Goal: Task Accomplishment & Management: Use online tool/utility

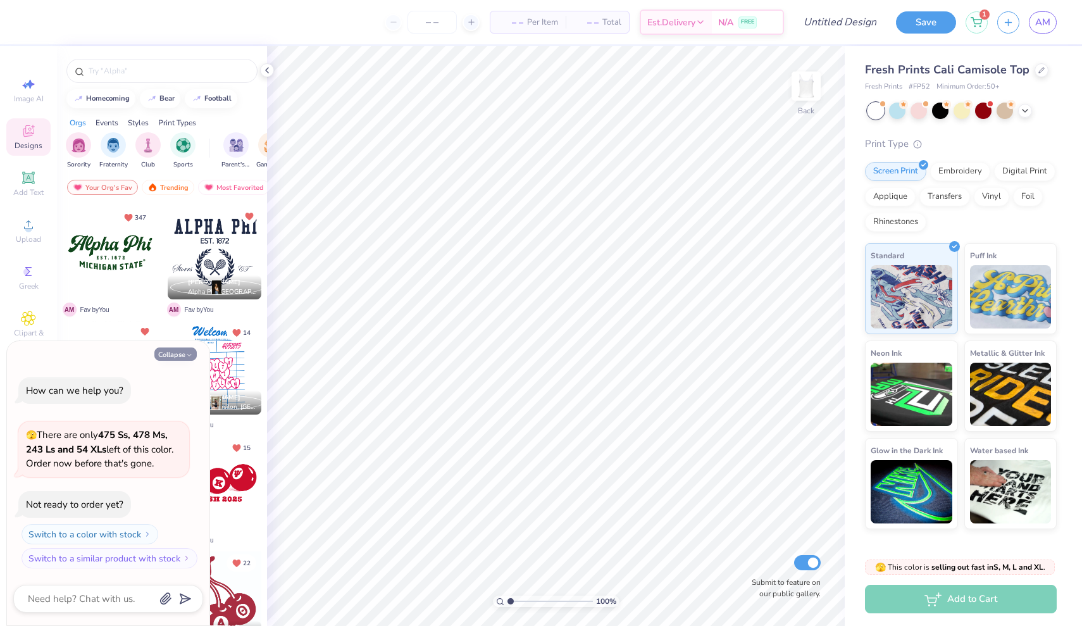
click at [178, 356] on button "Collapse" at bounding box center [175, 353] width 42 height 13
type textarea "x"
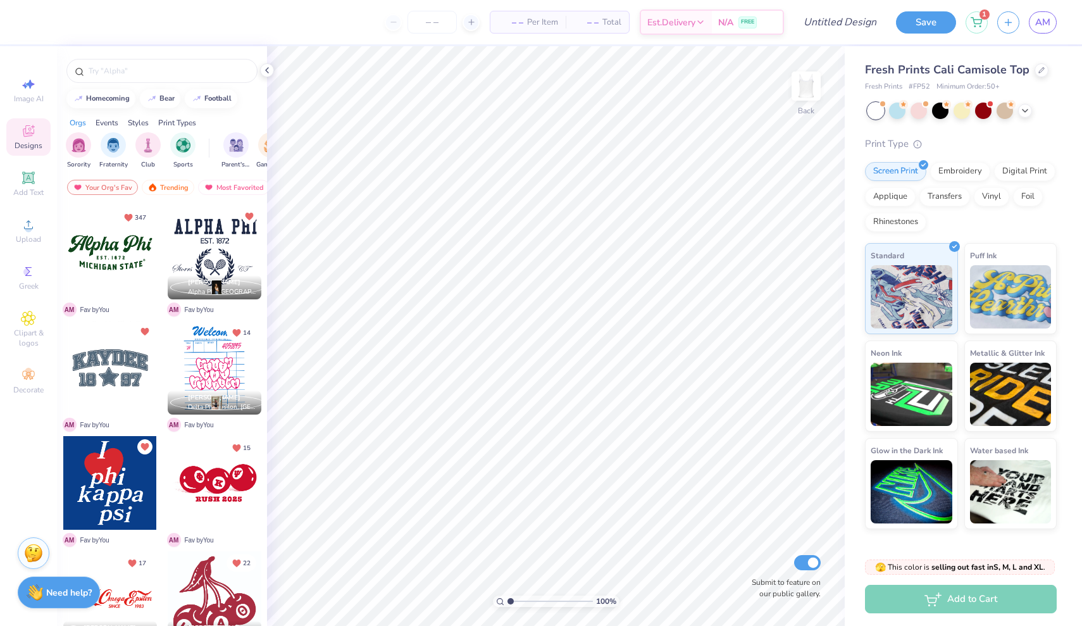
click at [116, 393] on div at bounding box center [110, 368] width 94 height 94
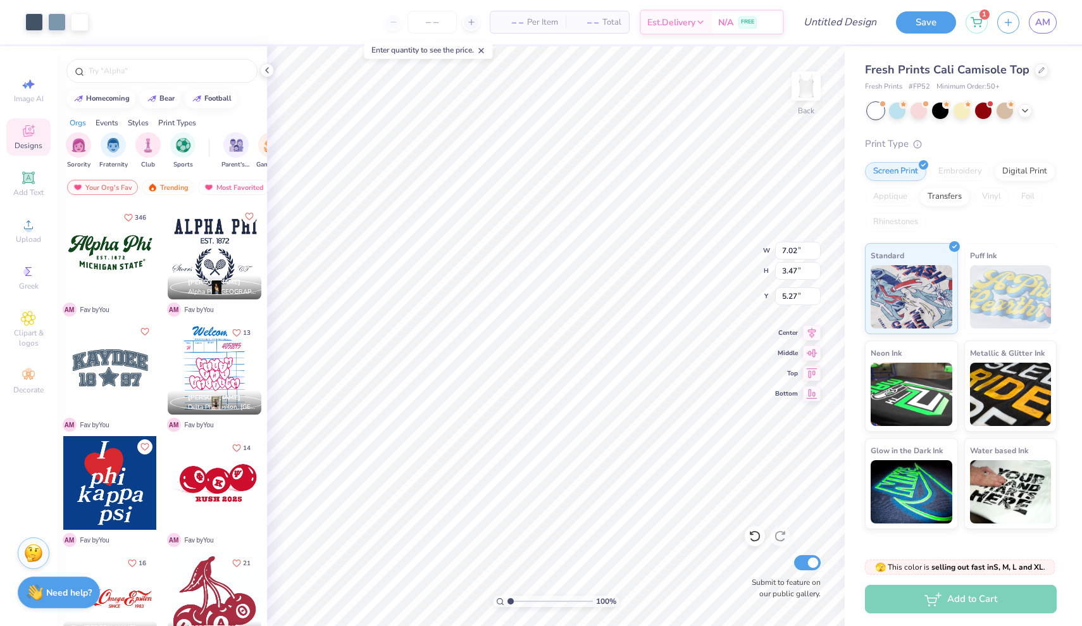
type input "1.65"
click at [34, 20] on div at bounding box center [34, 21] width 18 height 18
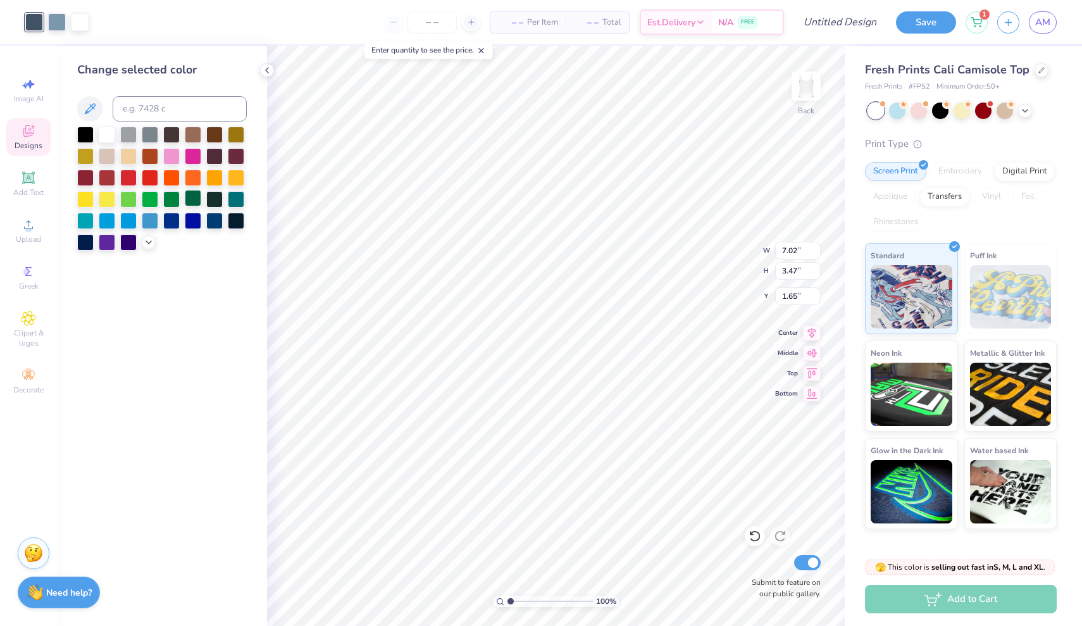
click at [190, 201] on div at bounding box center [193, 198] width 16 height 16
click at [58, 21] on div at bounding box center [57, 21] width 18 height 18
click at [152, 206] on div at bounding box center [150, 198] width 16 height 16
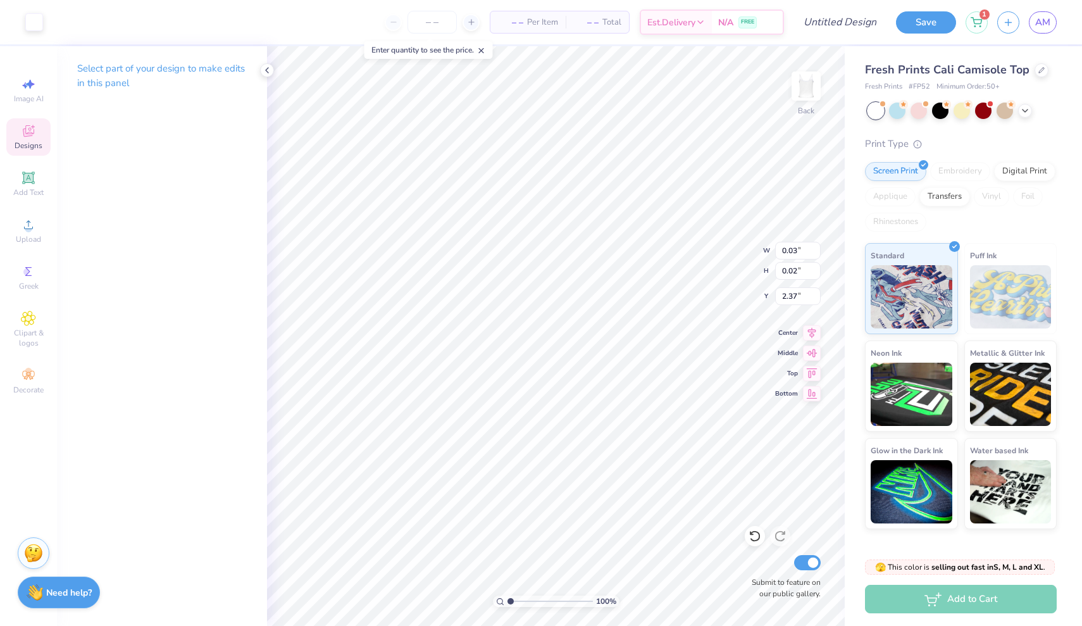
type input "0.03"
type input "0.02"
type input "2.37"
click at [57, 27] on div at bounding box center [57, 21] width 18 height 18
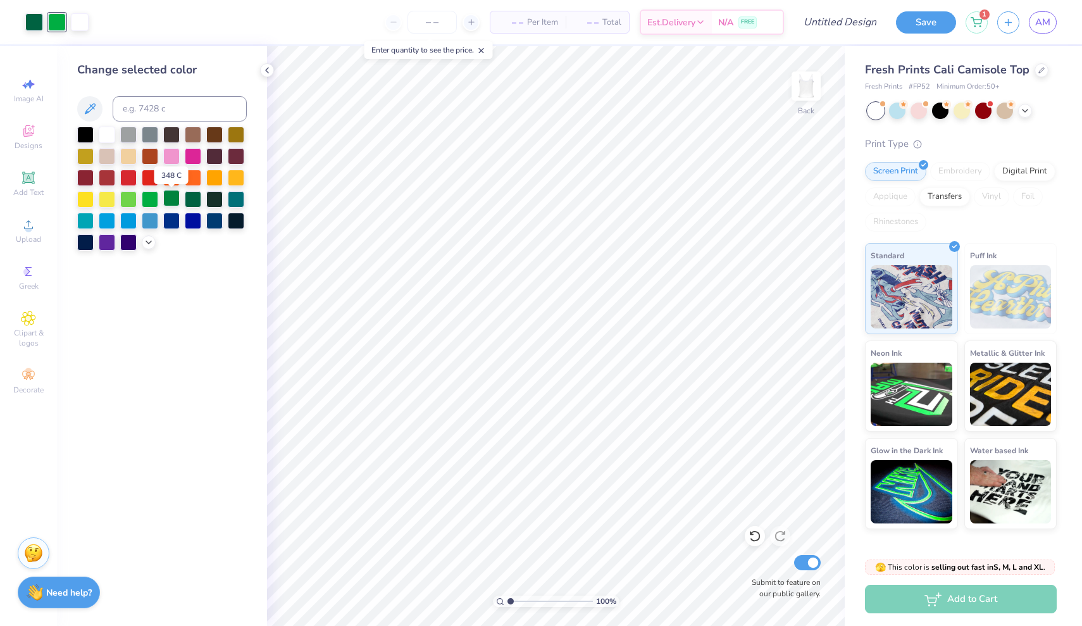
click at [172, 204] on div at bounding box center [171, 198] width 16 height 16
click at [147, 199] on div at bounding box center [150, 198] width 16 height 16
click at [213, 200] on div at bounding box center [214, 198] width 16 height 16
click at [30, 20] on div at bounding box center [34, 21] width 18 height 18
click at [213, 201] on div at bounding box center [214, 198] width 16 height 16
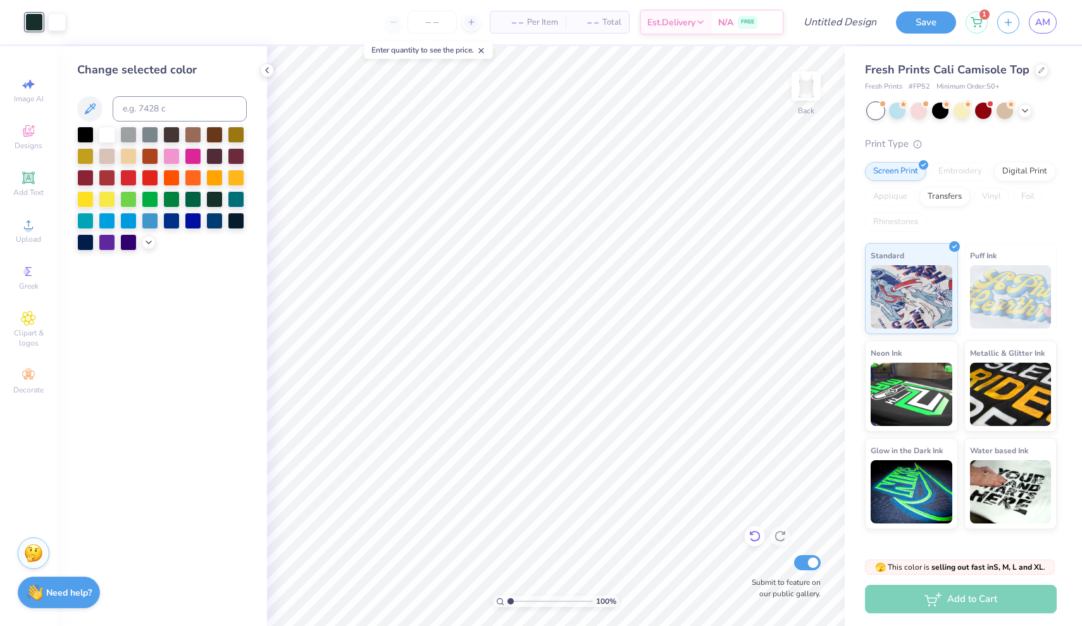
click at [754, 538] on icon at bounding box center [755, 536] width 13 height 13
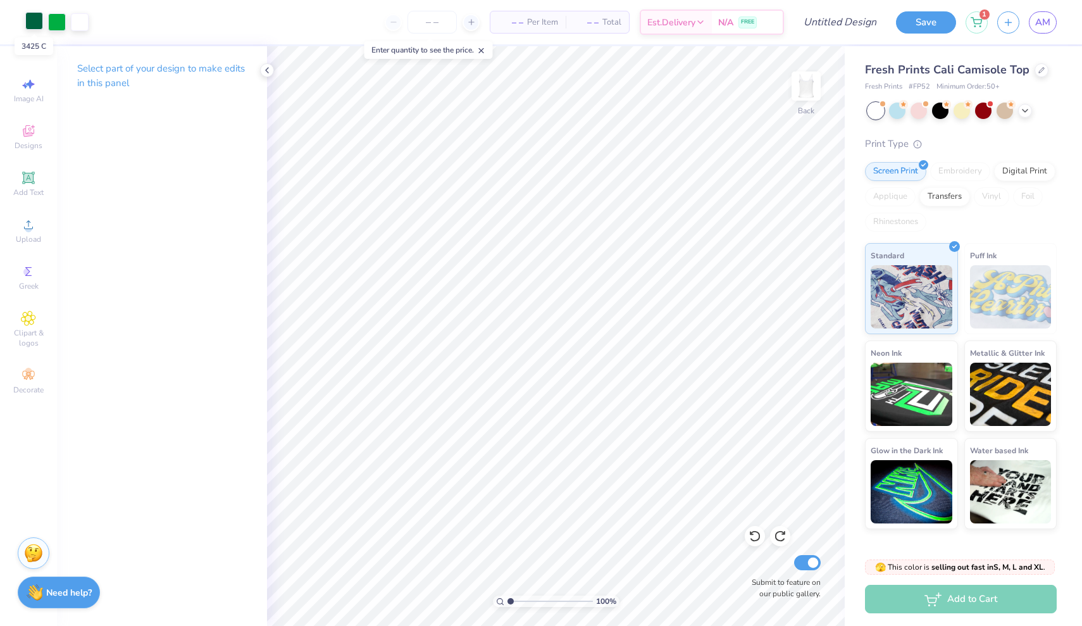
click at [34, 25] on div at bounding box center [34, 21] width 18 height 18
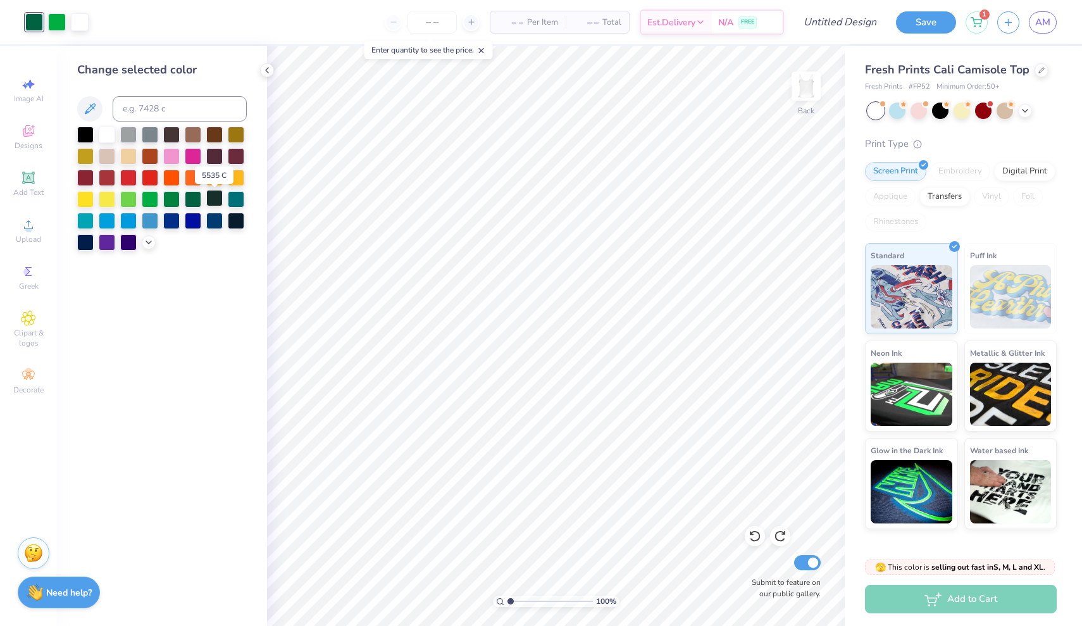
click at [216, 201] on div at bounding box center [214, 198] width 16 height 16
click at [56, 20] on div at bounding box center [57, 21] width 18 height 18
click at [189, 199] on div at bounding box center [193, 198] width 16 height 16
click at [191, 201] on div at bounding box center [193, 198] width 16 height 16
click at [154, 199] on div at bounding box center [150, 198] width 16 height 16
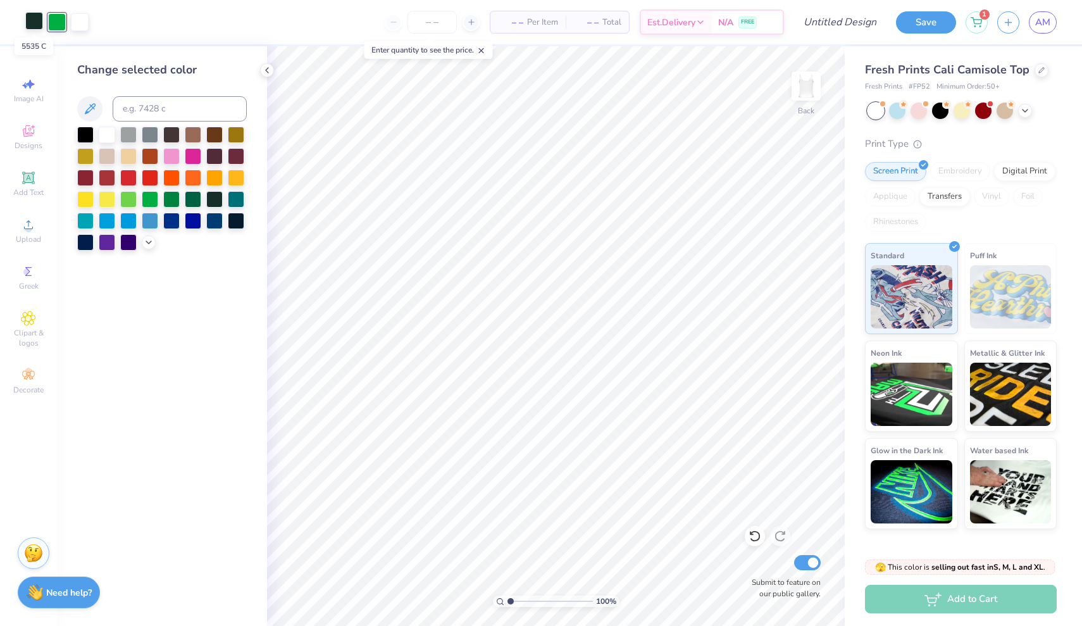
click at [31, 20] on div at bounding box center [34, 21] width 18 height 18
click at [190, 201] on div at bounding box center [193, 198] width 16 height 16
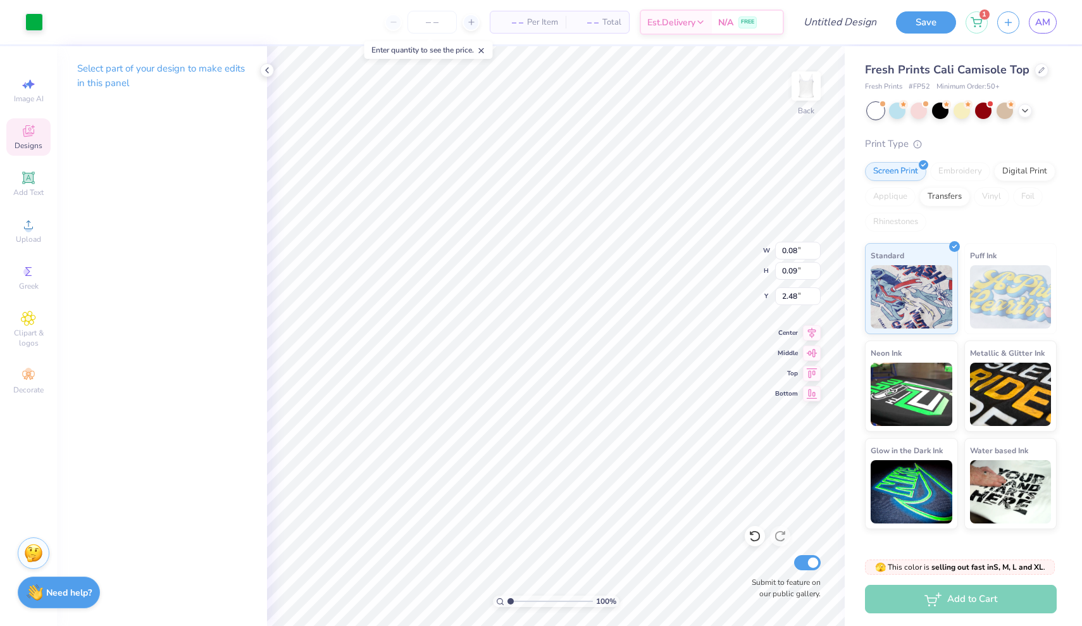
type input "0.07"
type input "2.25"
click at [268, 69] on icon at bounding box center [267, 70] width 10 height 10
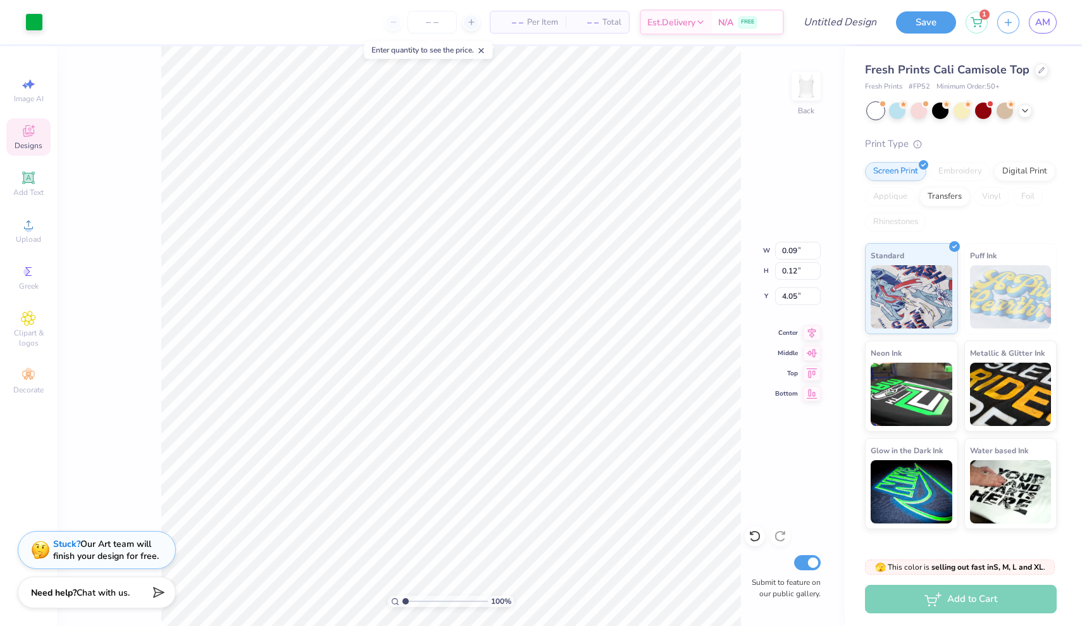
type input "0.21"
type input "0.27"
type input "4.72"
type input "0.08"
type input "0.11"
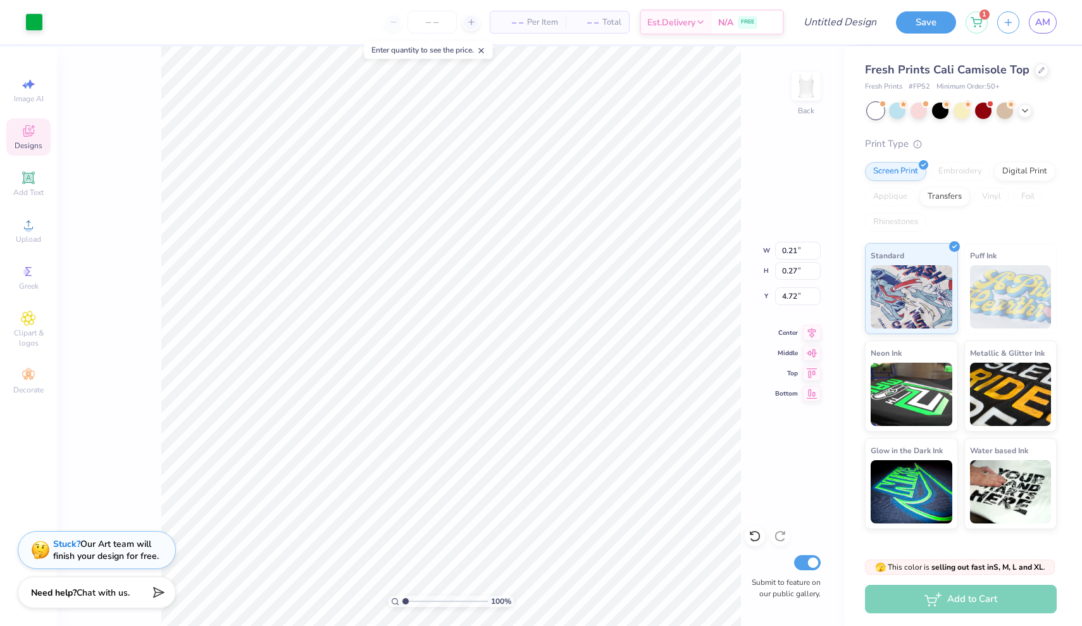
type input "4.75"
type input "0.28"
type input "0.37"
type input "4.22"
type input "0.78"
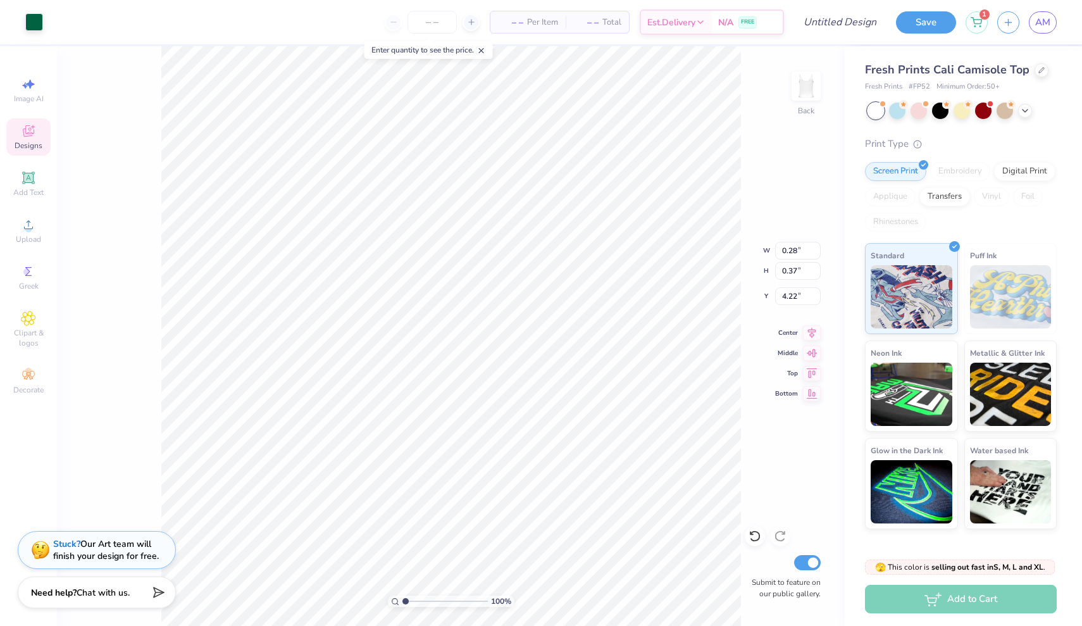
type input "1.11"
type input "3.93"
type input "0.05"
type input "0.04"
type input "4.42"
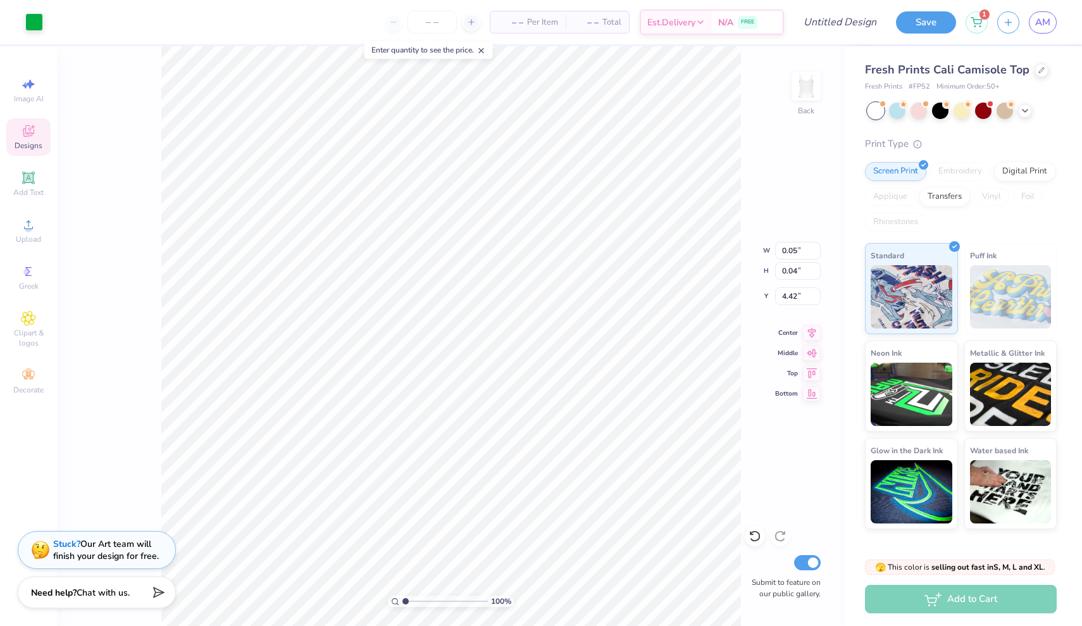
type input "0.13"
type input "4.41"
type input "0.07"
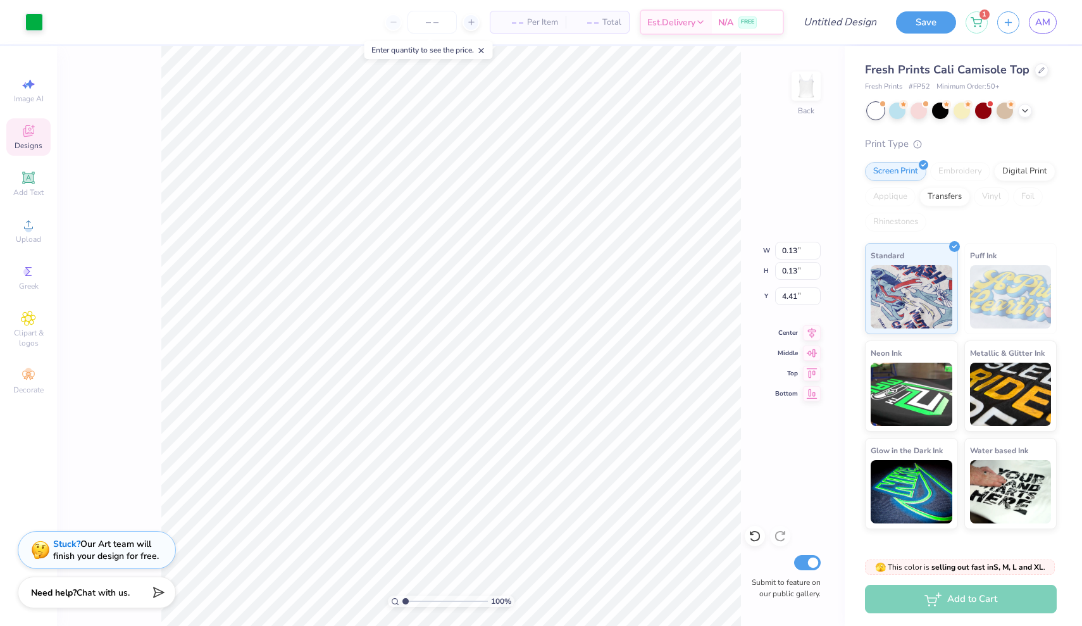
type input "3.94"
type input "0.17"
type input "0.23"
type input "3.93"
type input "0.16"
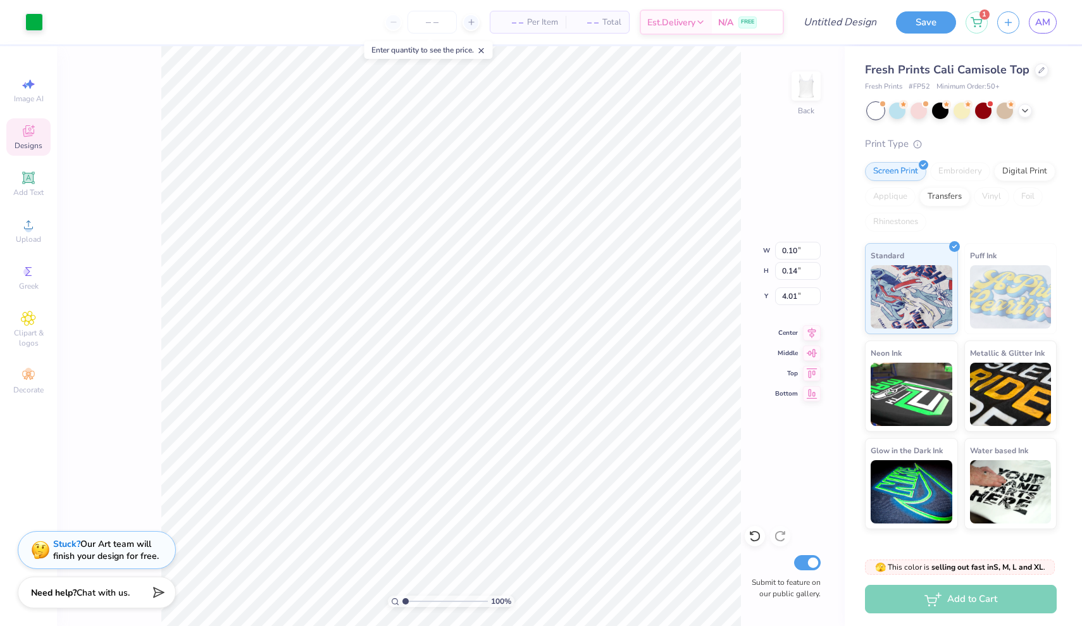
type input "0.20"
type input "3.93"
type input "0.05"
type input "4.92"
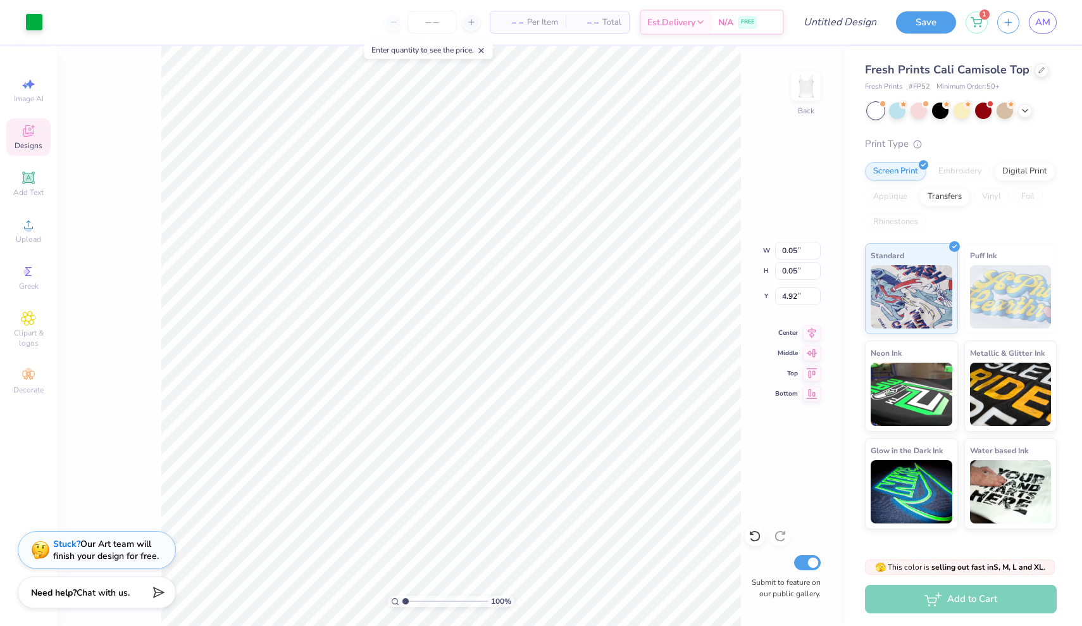
type input "0.08"
type input "0.09"
type input "4.36"
type input "0.22"
type input "0.25"
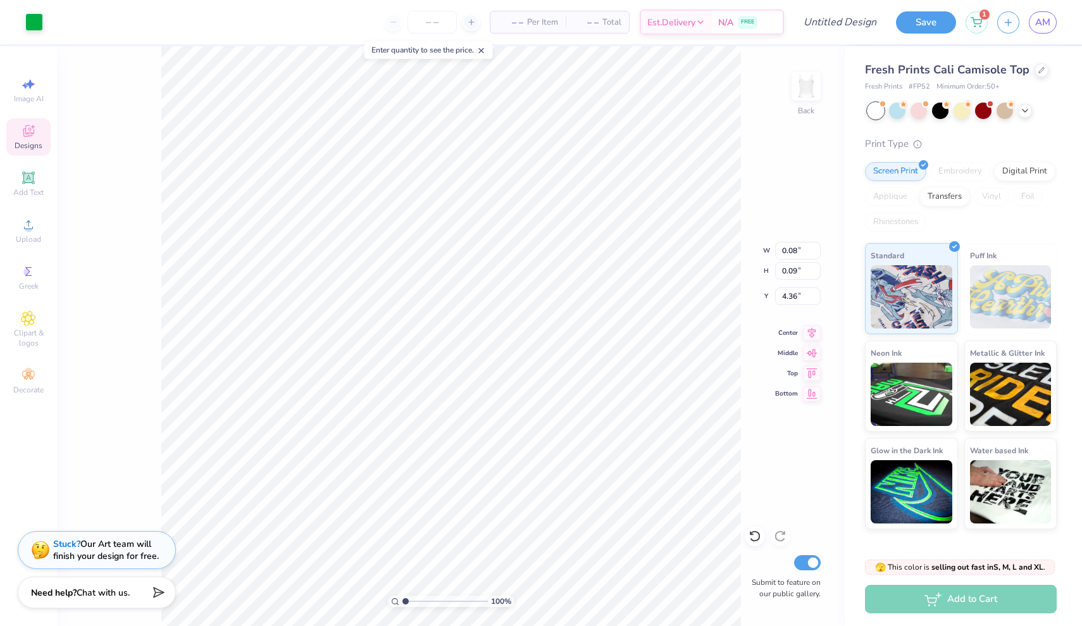
type input "3.93"
type input "0.13"
type input "4.00"
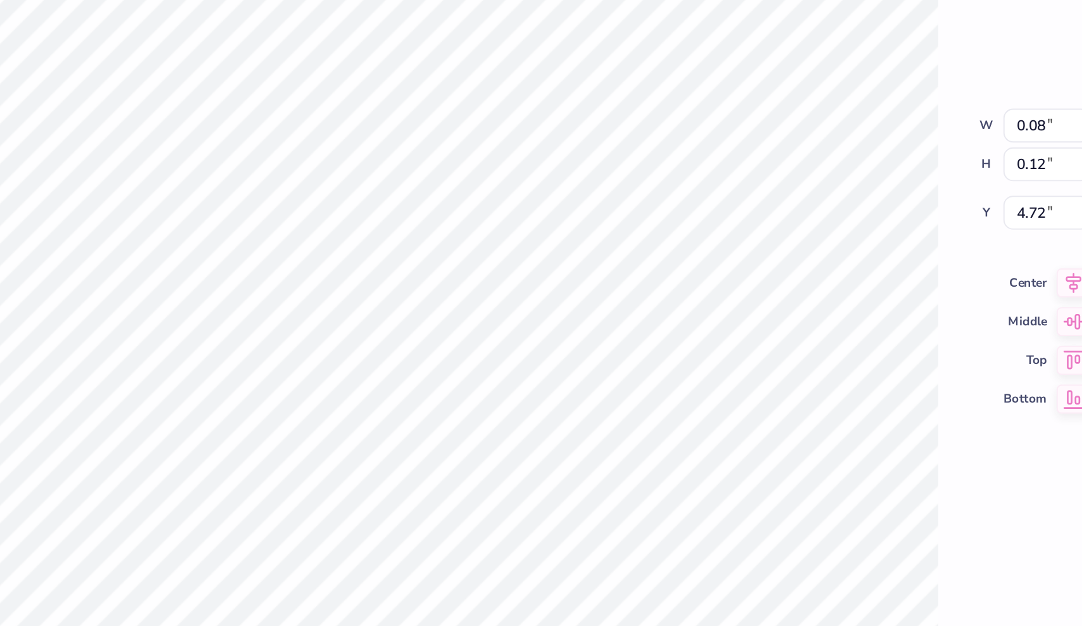
type input "0.28"
type input "0.37"
type input "4.22"
type input "0.03"
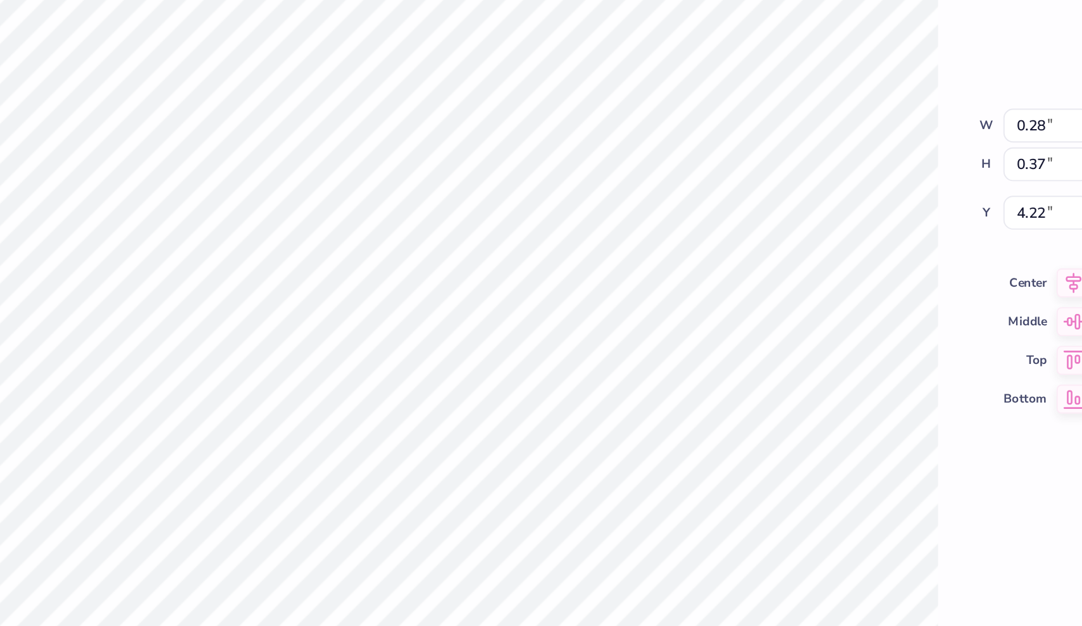
type input "3.96"
type input "0.13"
type input "0.17"
type input "2.40"
type input "0.82"
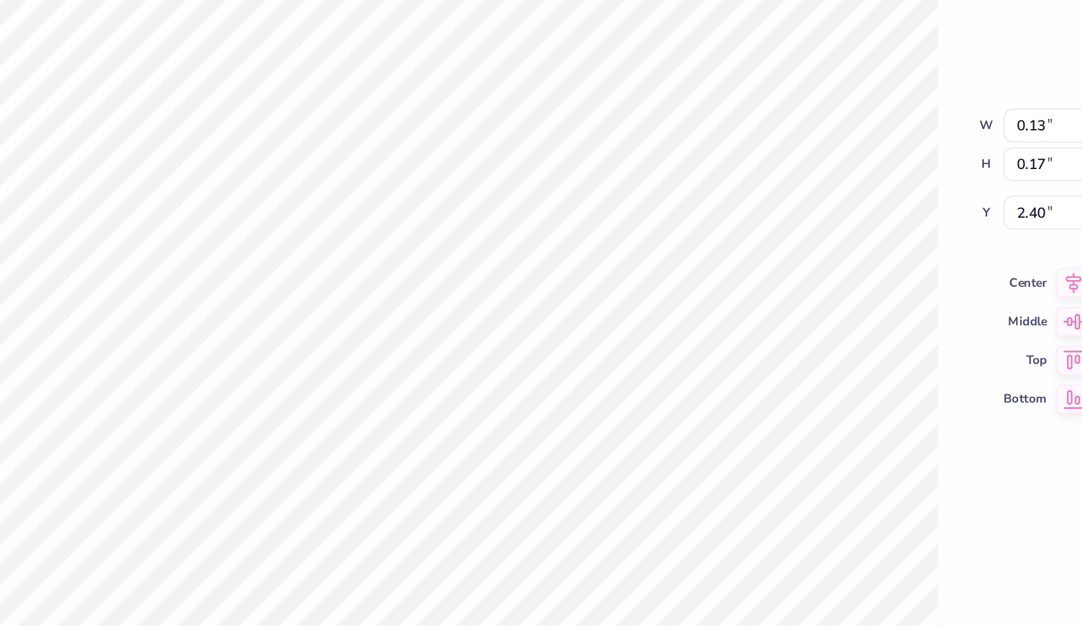
type input "1.11"
type input "3.93"
type input "0.09"
type input "0.10"
type input "4.41"
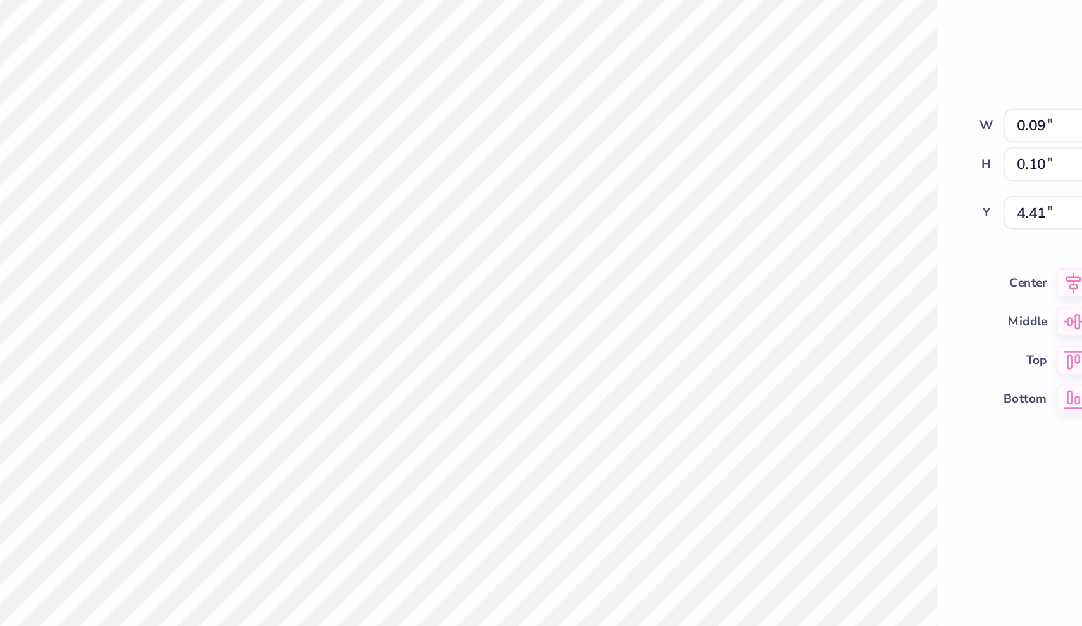
type input "0.13"
type input "0.16"
type input "4.03"
type input "0.03"
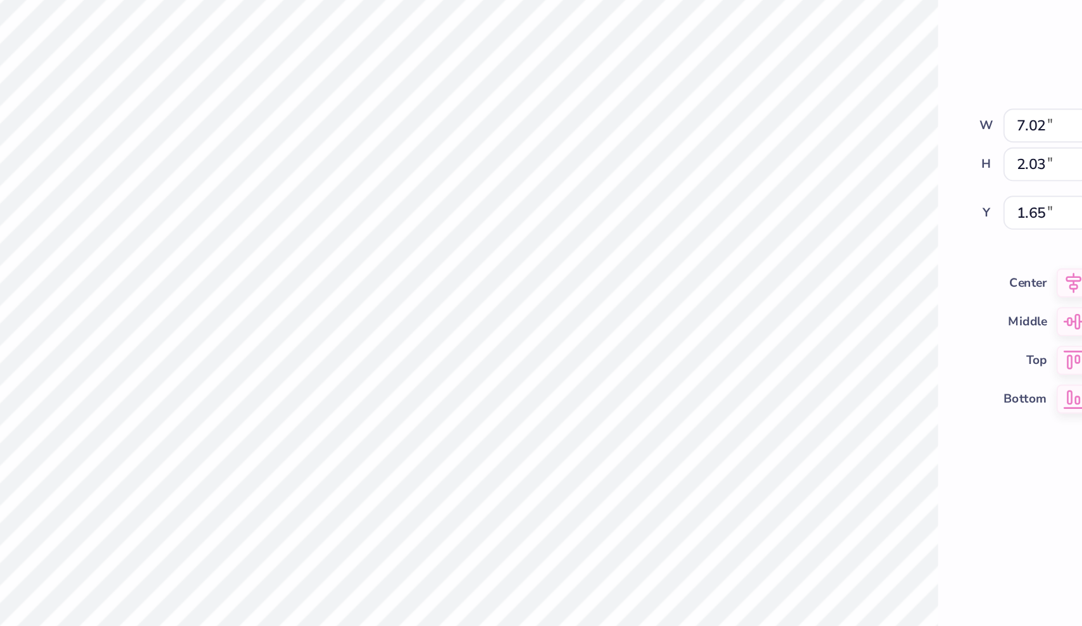
type input "2.36"
type input "0.27"
type input "0.36"
type input "2.33"
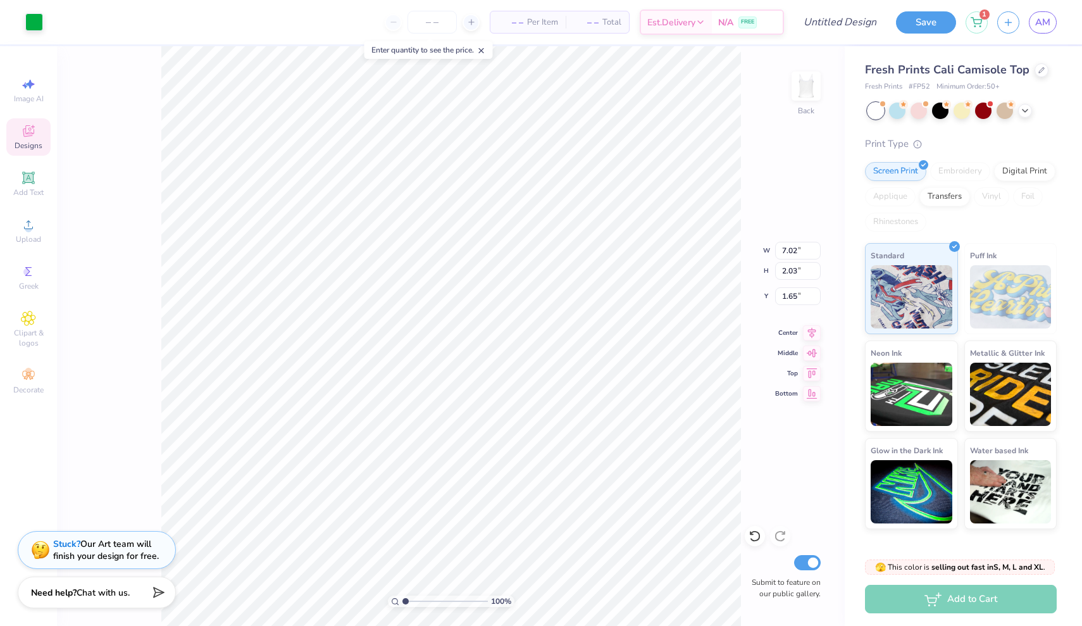
type input "0.08"
type input "0.10"
type input "2.38"
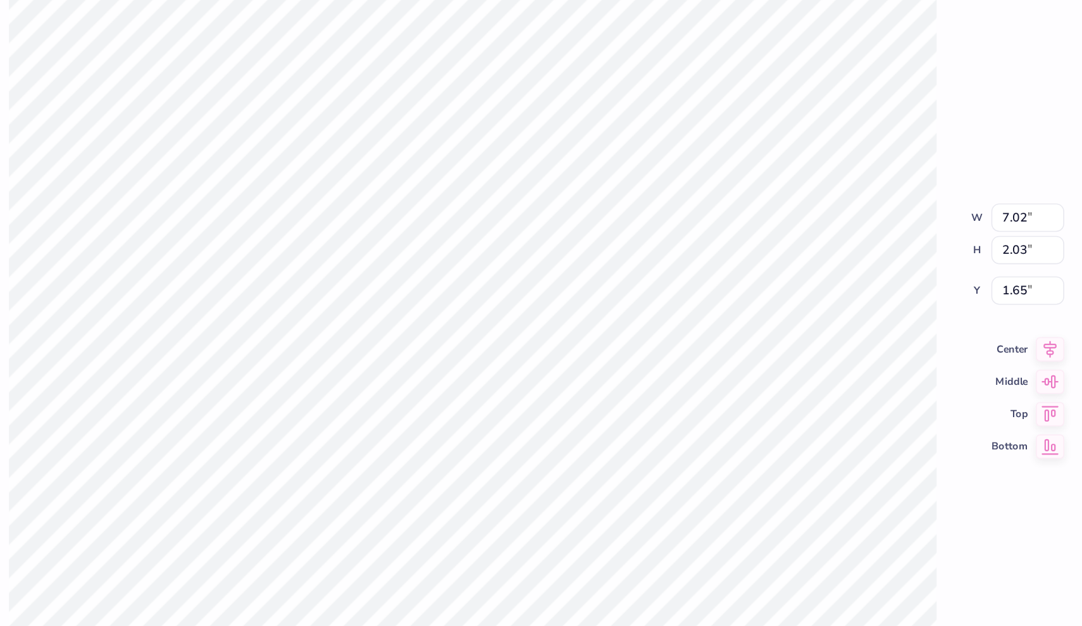
type input "0.02"
type input "0.03"
type input "2.81"
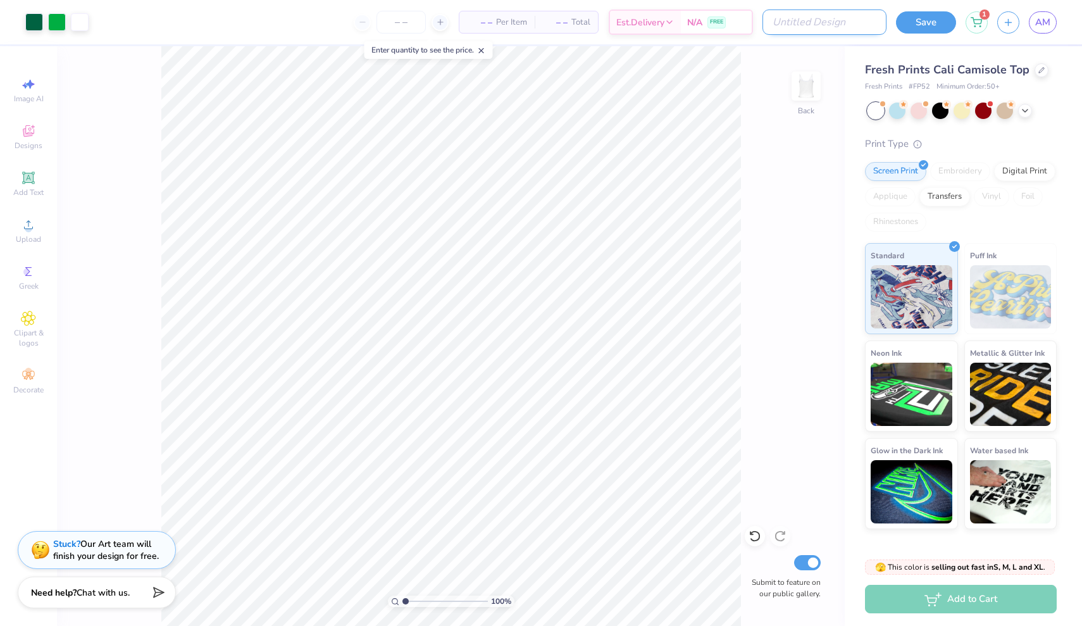
click at [832, 24] on input "Design Title" at bounding box center [825, 21] width 124 height 25
type input "tank top"
click at [36, 190] on span "Add Text" at bounding box center [28, 192] width 30 height 10
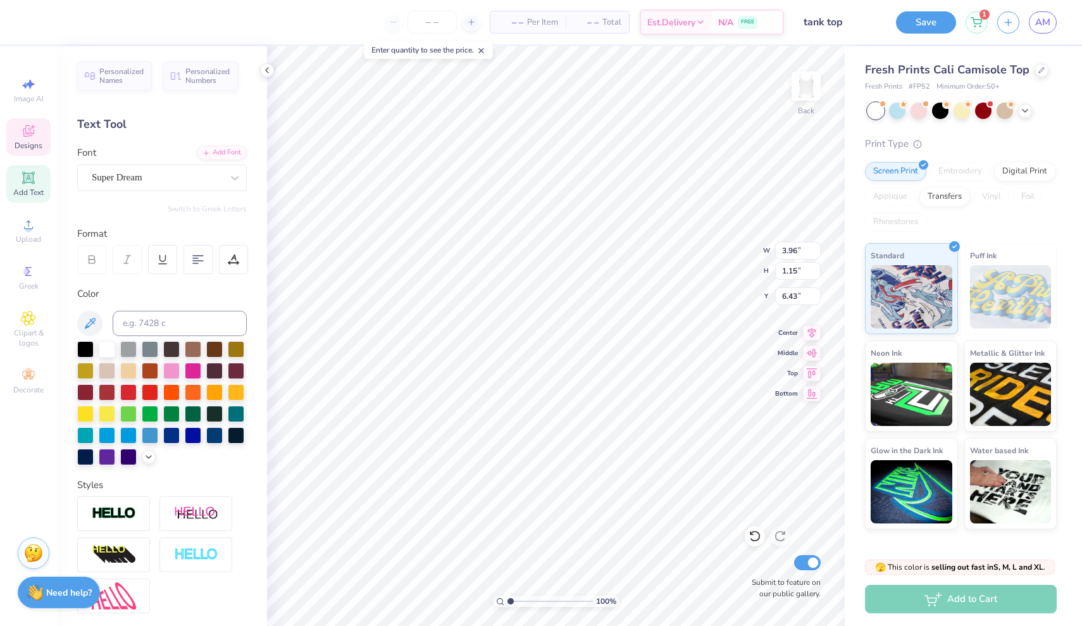
type input "0.08"
type input "0.12"
type input "2.53"
type input "1.26"
type input "1.43"
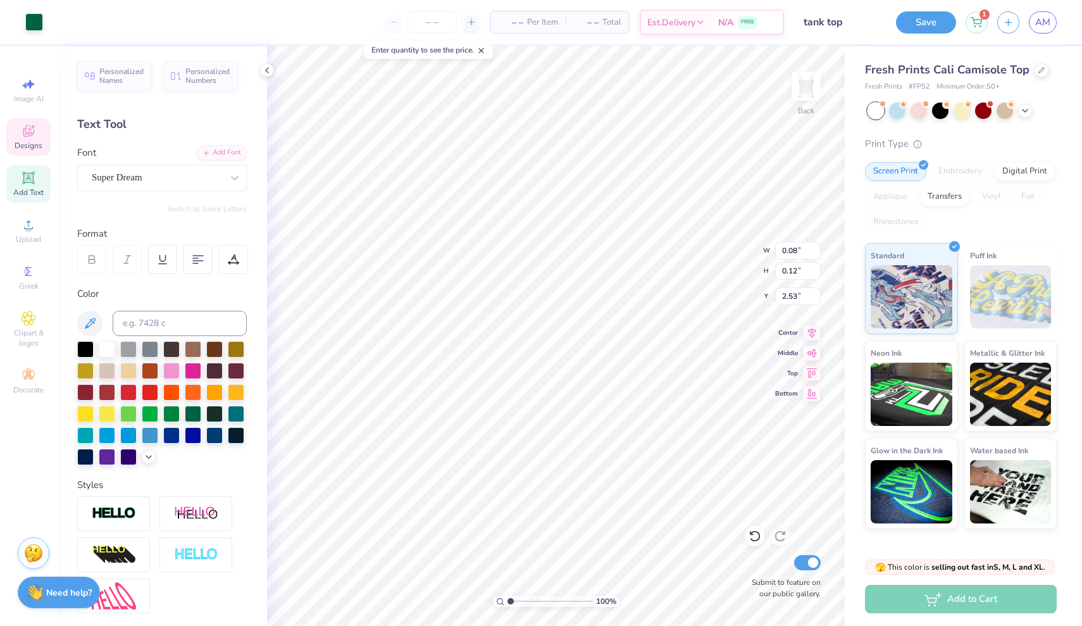
type input "1.69"
type input "0.13"
type input "0.18"
type input "2.31"
type input "0.10"
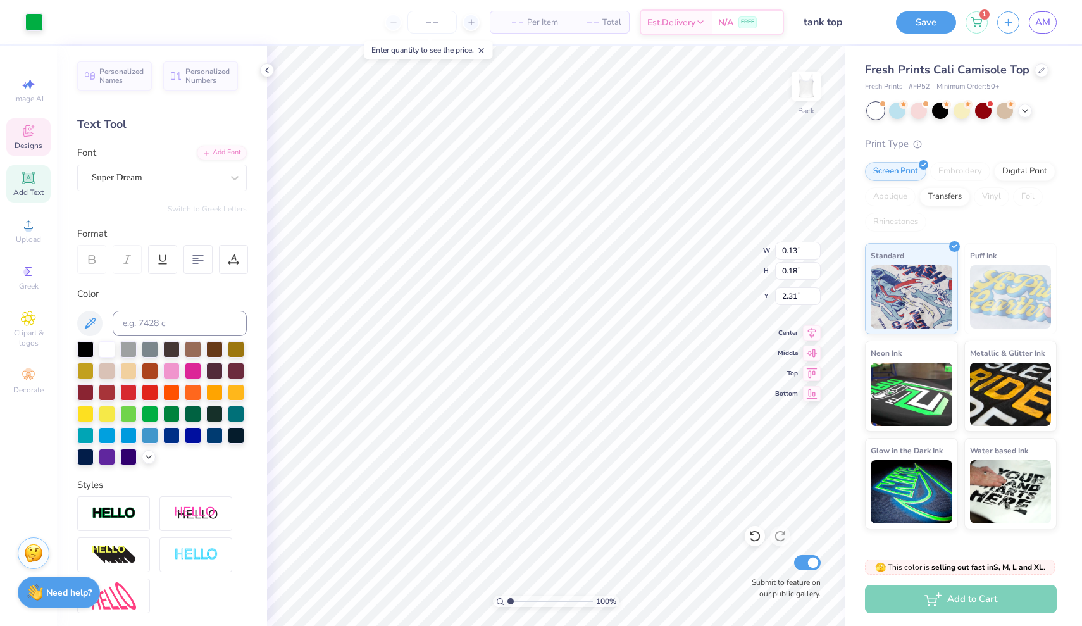
type input "0.13"
type input "1.89"
type input "3.96"
type input "1.15"
type input "6.43"
